Goal: Information Seeking & Learning: Understand process/instructions

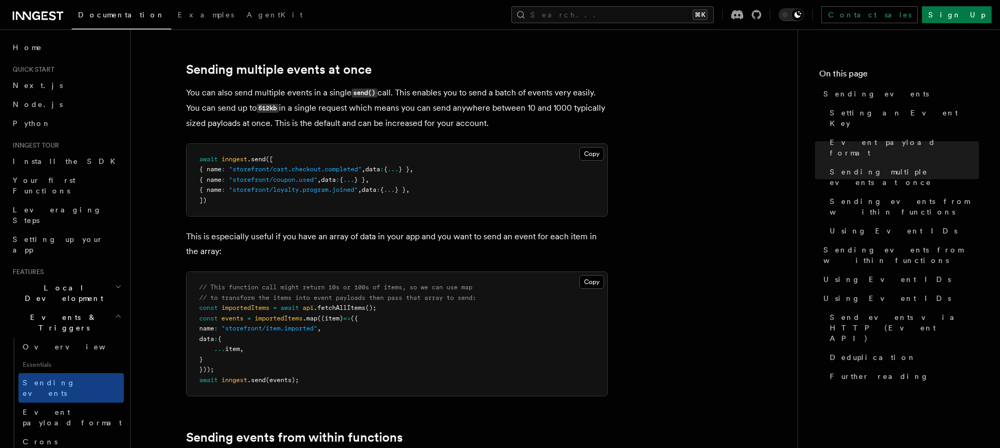
scroll to position [1244, 0]
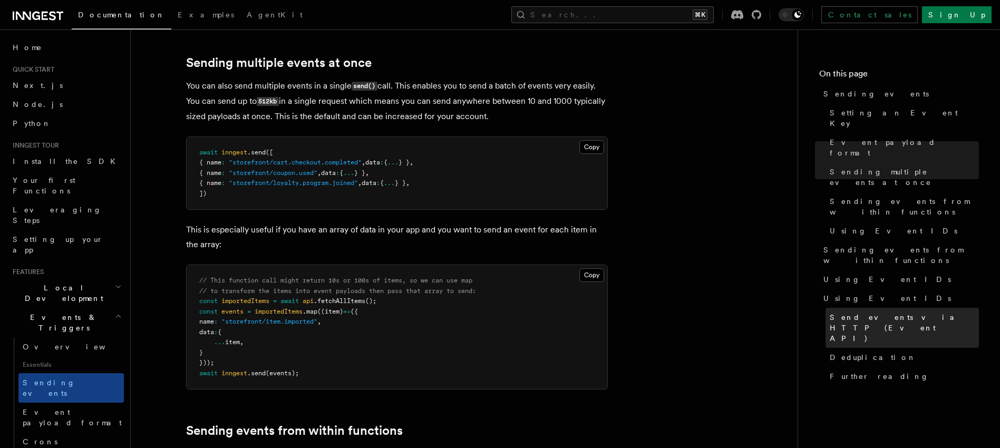
click at [898, 312] on span "Send events via HTTP (Event API)" at bounding box center [904, 328] width 149 height 32
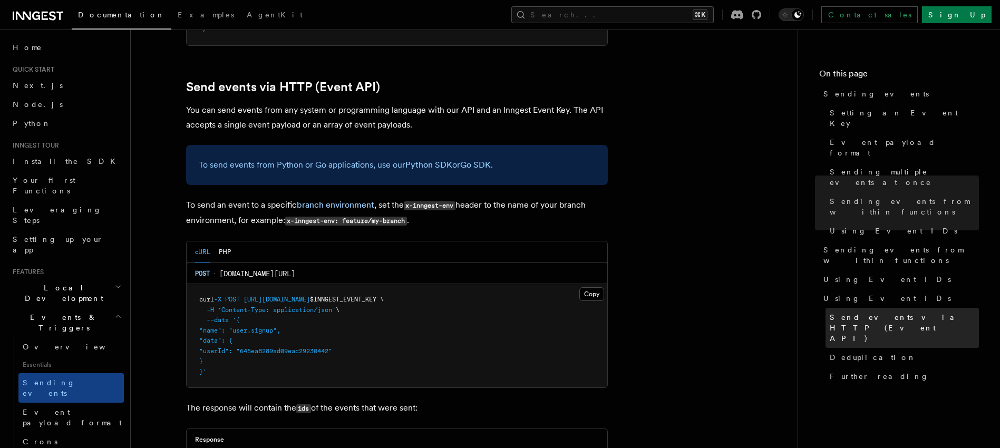
scroll to position [2180, 0]
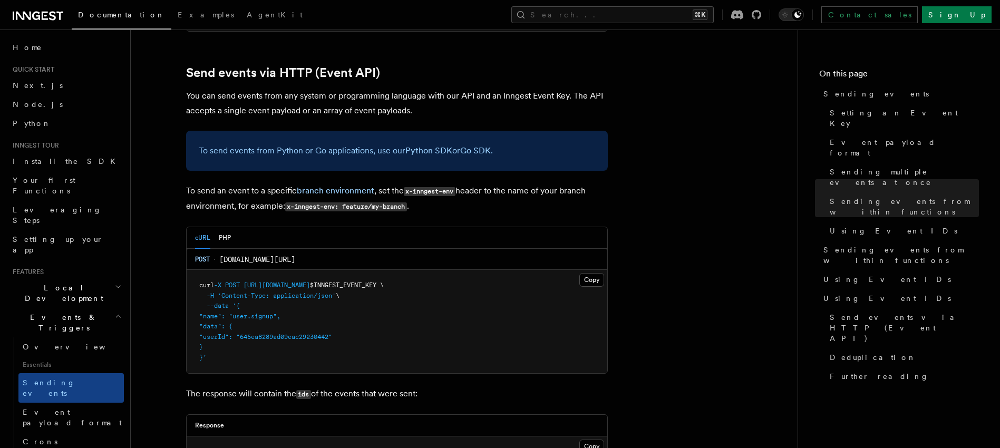
click at [232, 227] on div "cURL PHP" at bounding box center [397, 238] width 421 height 22
click at [228, 227] on button "PHP" at bounding box center [225, 238] width 12 height 22
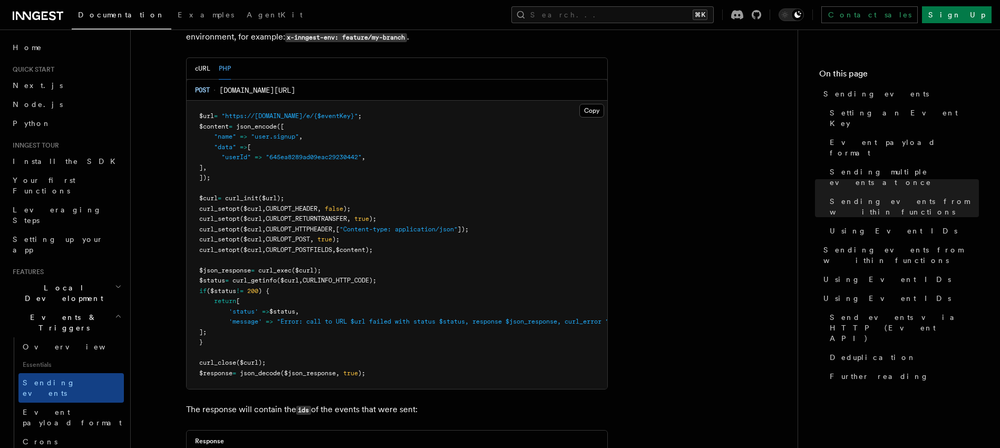
scroll to position [2336, 0]
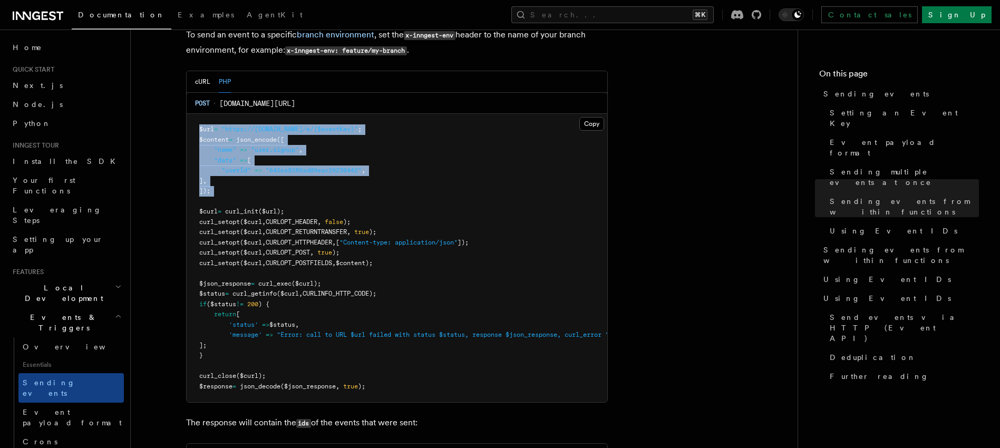
drag, startPoint x: 230, startPoint y: 179, endPoint x: 184, endPoint y: 112, distance: 81.1
copy code "$url = "https://[DOMAIN_NAME]/e/{$eventKey}" ; $content = json_encode ( [ "name…"
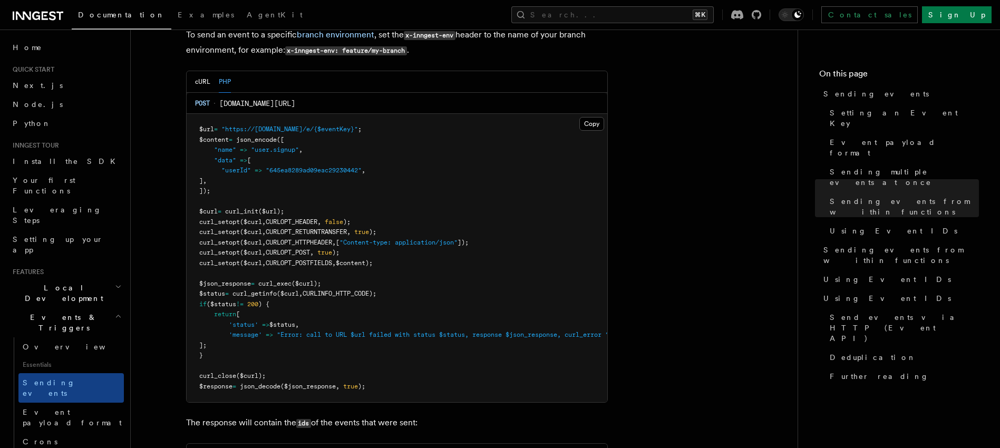
click at [343, 218] on span "false" at bounding box center [334, 221] width 18 height 7
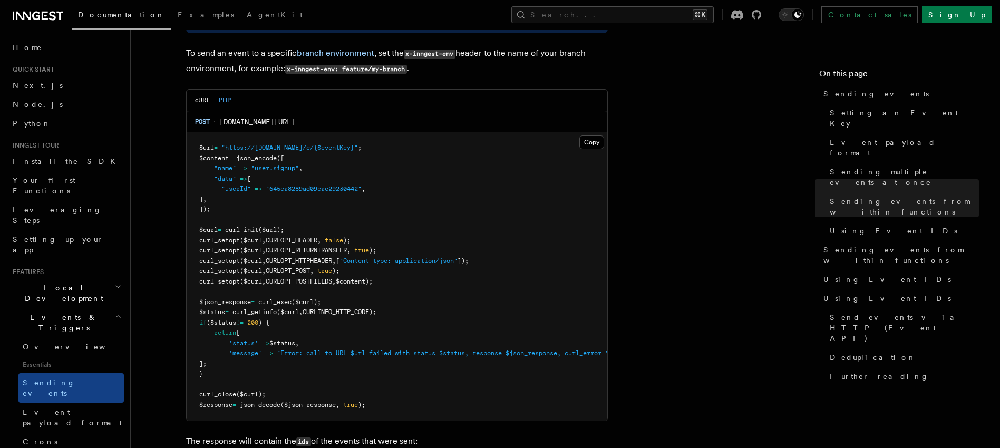
scroll to position [2431, 0]
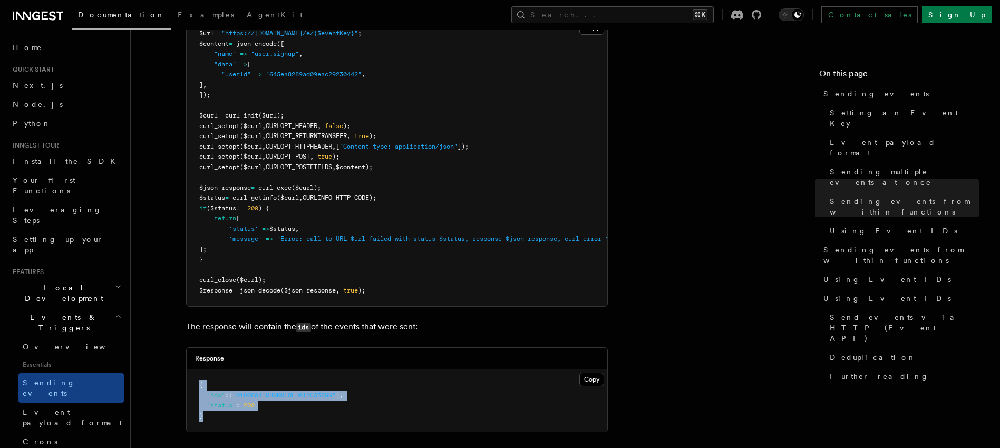
drag, startPoint x: 220, startPoint y: 403, endPoint x: 193, endPoint y: 377, distance: 37.7
click at [193, 377] on pre "{ "ids" : [ "01H08W4TMBNKMEWFD0TYC532GG" ] , "status" : 200 }" at bounding box center [397, 400] width 421 height 62
copy code "{ "ids" : [ "01H08W4TMBNKMEWFD0TYC532GG" ] , "status" : 200 }"
